Goal: Transaction & Acquisition: Purchase product/service

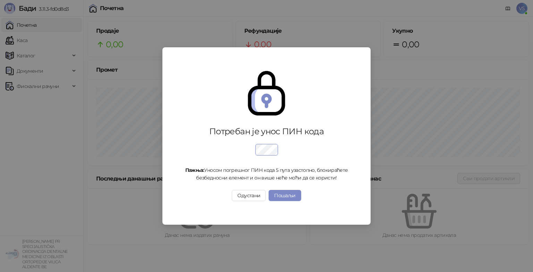
click at [43, 53] on div "Потребан је унос ПИН кода Пажња: Уносом погрешног ПИН кода 5 пута узастопно, бл…" at bounding box center [266, 136] width 533 height 272
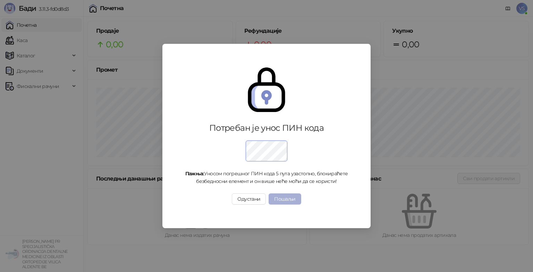
click at [288, 197] on button "Пошаљи" at bounding box center [285, 198] width 32 height 11
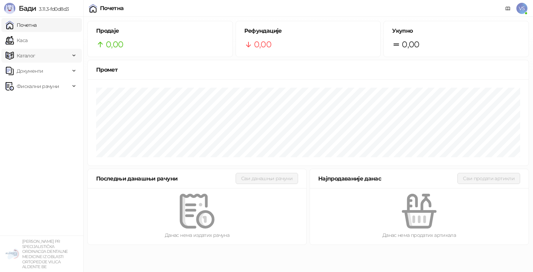
click at [23, 59] on span "Каталог" at bounding box center [26, 56] width 19 height 14
click at [36, 28] on link "Почетна" at bounding box center [21, 25] width 31 height 14
click at [27, 45] on link "Каса" at bounding box center [17, 40] width 22 height 14
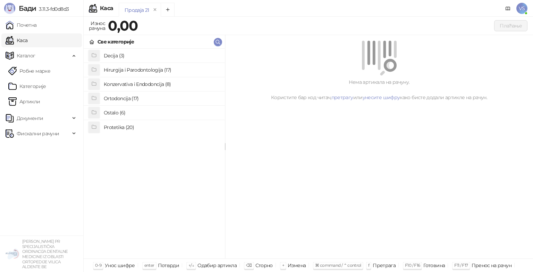
click at [131, 109] on h4 "Ostalo (6)" at bounding box center [162, 112] width 116 height 11
click at [93, 42] on icon at bounding box center [92, 42] width 6 height 6
click at [126, 85] on h4 "Konzervativa i Endodoncija (8)" at bounding box center [162, 83] width 116 height 11
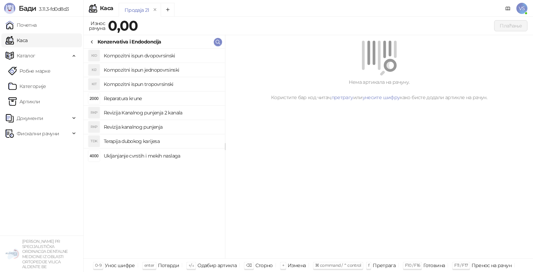
click at [93, 40] on icon at bounding box center [92, 42] width 6 height 6
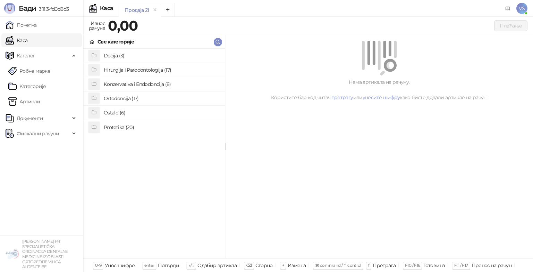
click at [127, 115] on h4 "Ostalo (6)" at bounding box center [162, 112] width 116 height 11
click at [93, 36] on div "Ostalo" at bounding box center [154, 42] width 141 height 14
